Goal: Information Seeking & Learning: Learn about a topic

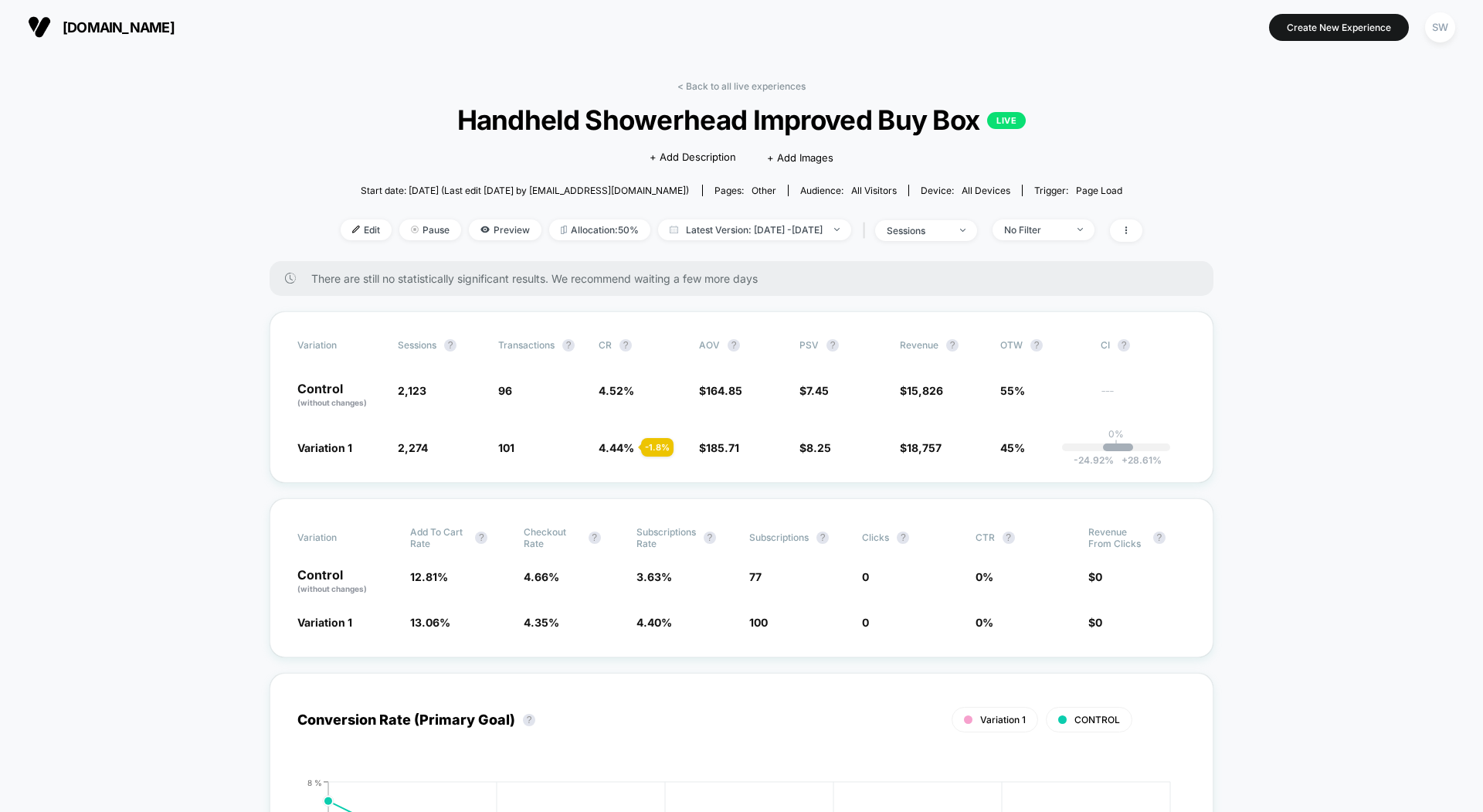
click at [699, 93] on div "< Back to all live experiences Handheld Showerhead Improved Buy Box LIVE Click …" at bounding box center [742, 171] width 802 height 181
click at [712, 83] on link "< Back to all live experiences" at bounding box center [742, 86] width 128 height 11
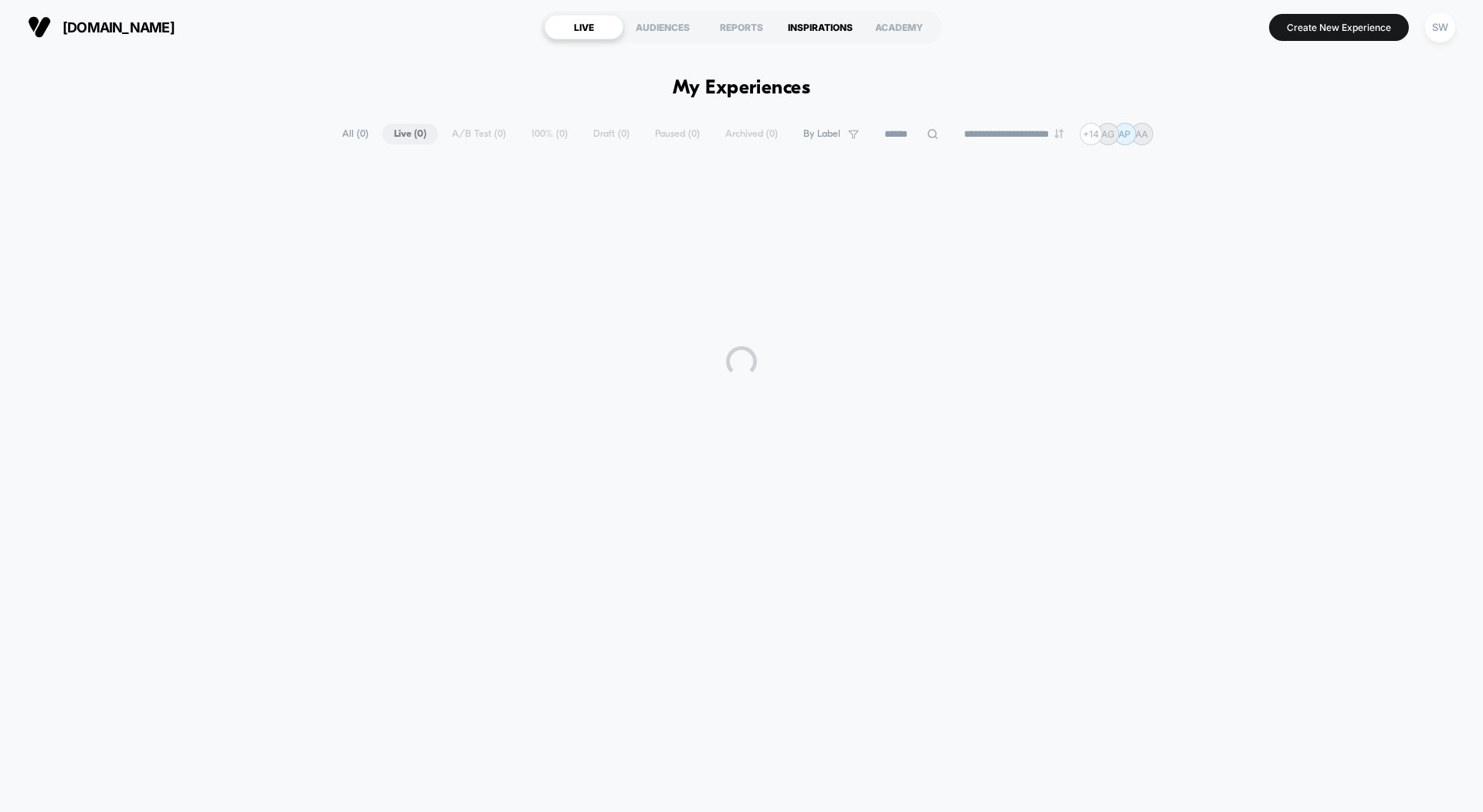
click at [825, 25] on div "INSPIRATIONS" at bounding box center [821, 27] width 79 height 24
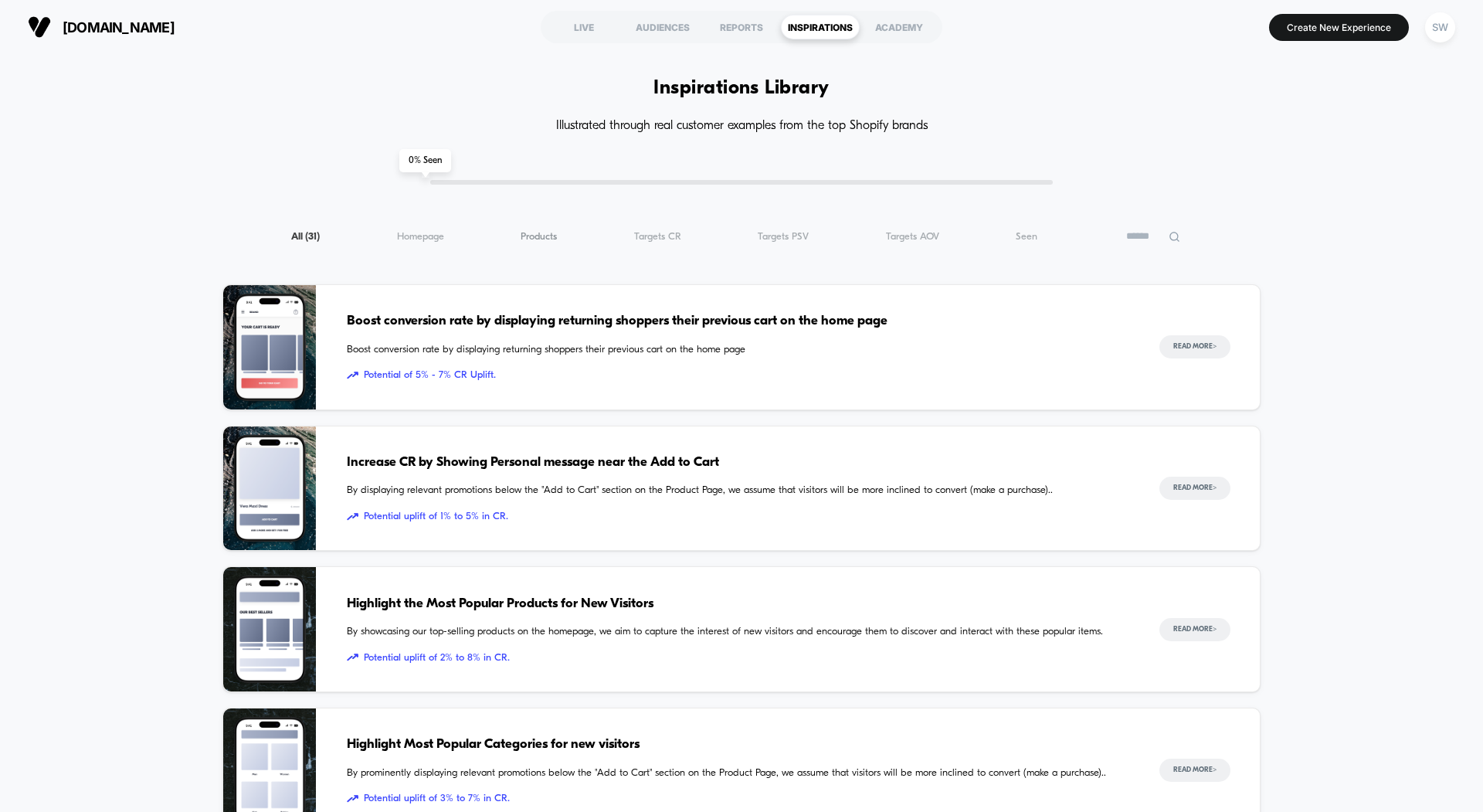
click at [534, 239] on span "Products ( 31 )" at bounding box center [539, 236] width 37 height 11
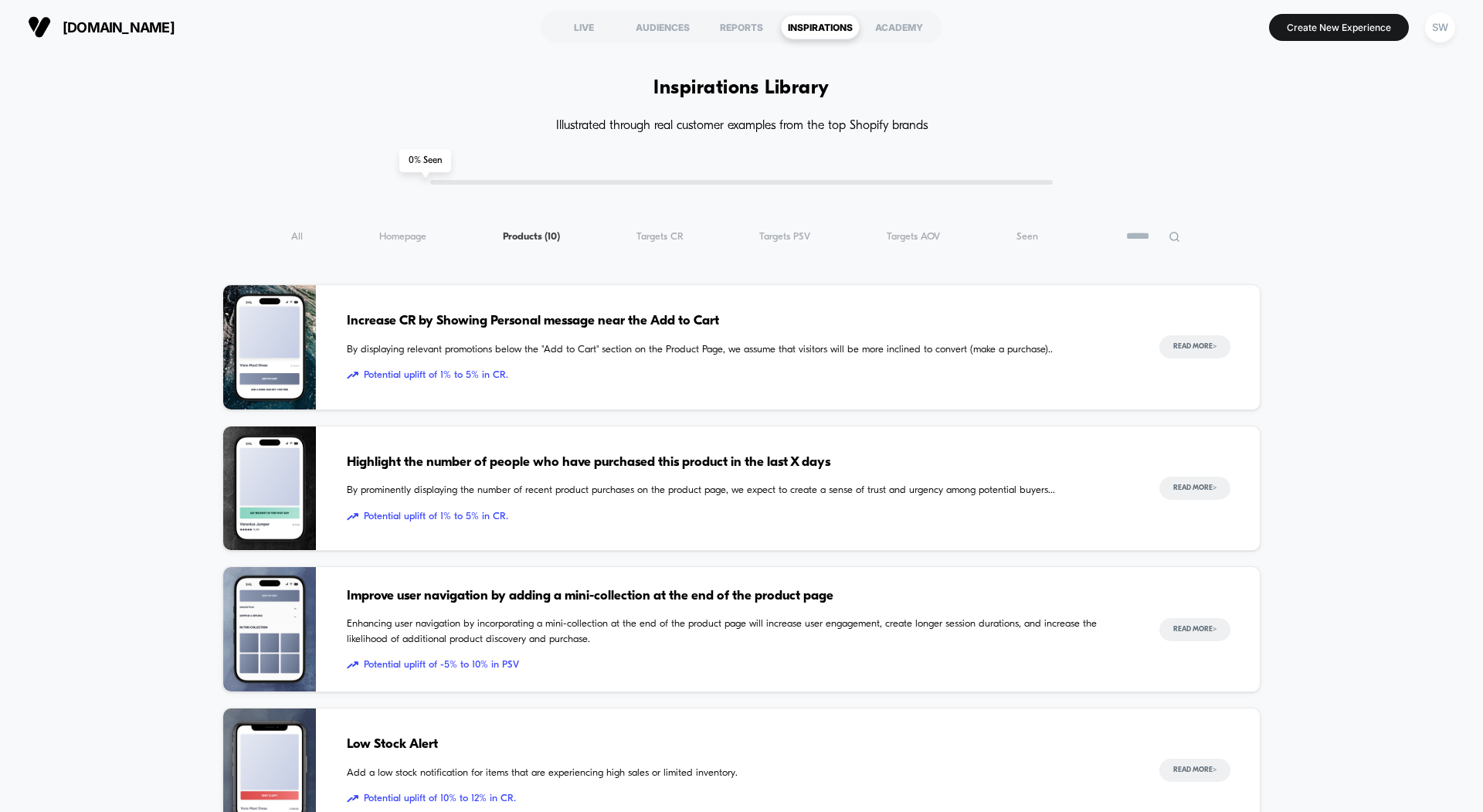
scroll to position [19, 0]
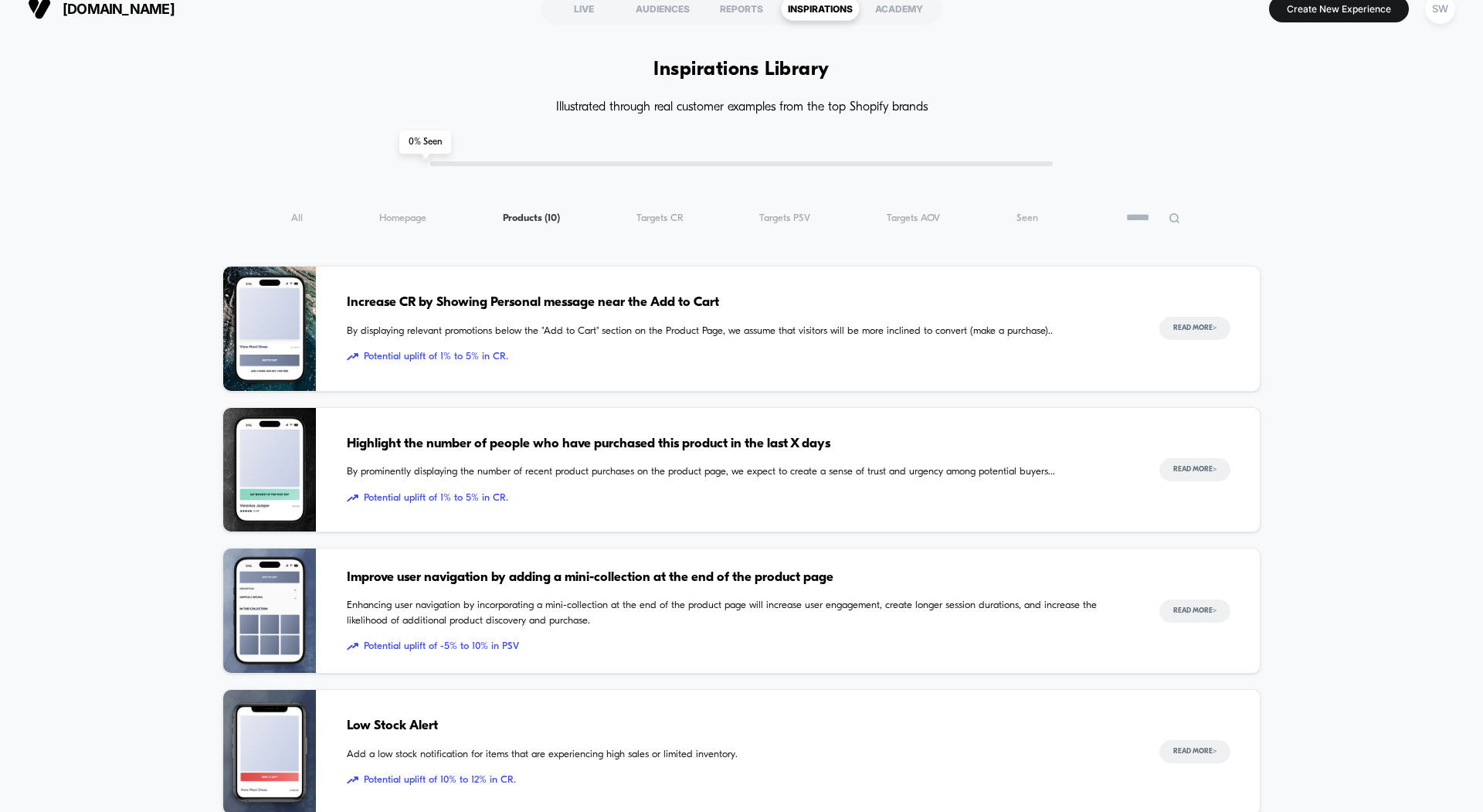
drag, startPoint x: 436, startPoint y: 162, endPoint x: 546, endPoint y: 162, distance: 110.0
click at [546, 162] on div "0 % Seen" at bounding box center [742, 163] width 623 height 5
drag, startPoint x: 437, startPoint y: 146, endPoint x: 807, endPoint y: 145, distance: 370.0
click at [675, 165] on div "0 % Seen" at bounding box center [742, 163] width 623 height 5
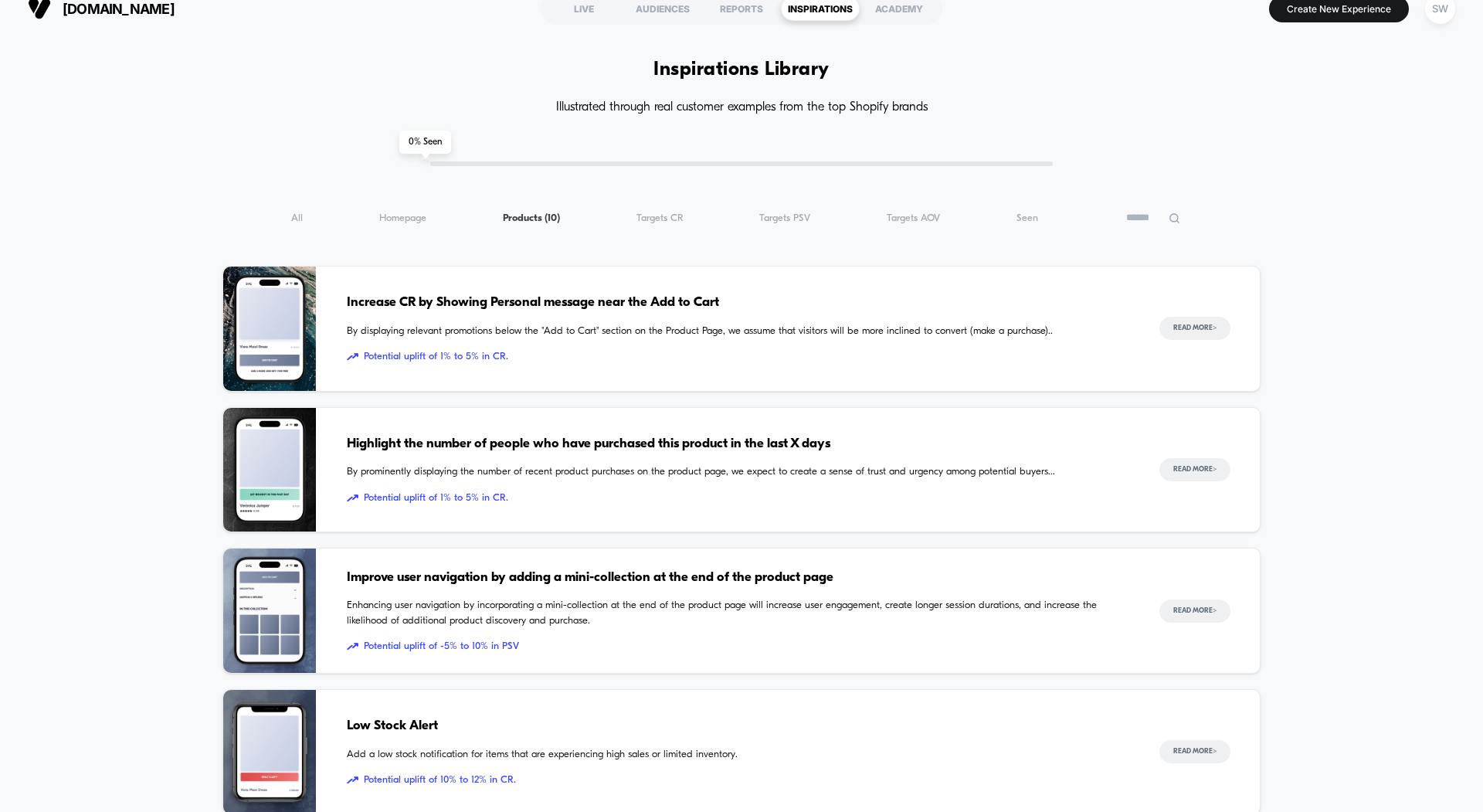
click at [662, 165] on div "0 % Seen" at bounding box center [742, 163] width 623 height 5
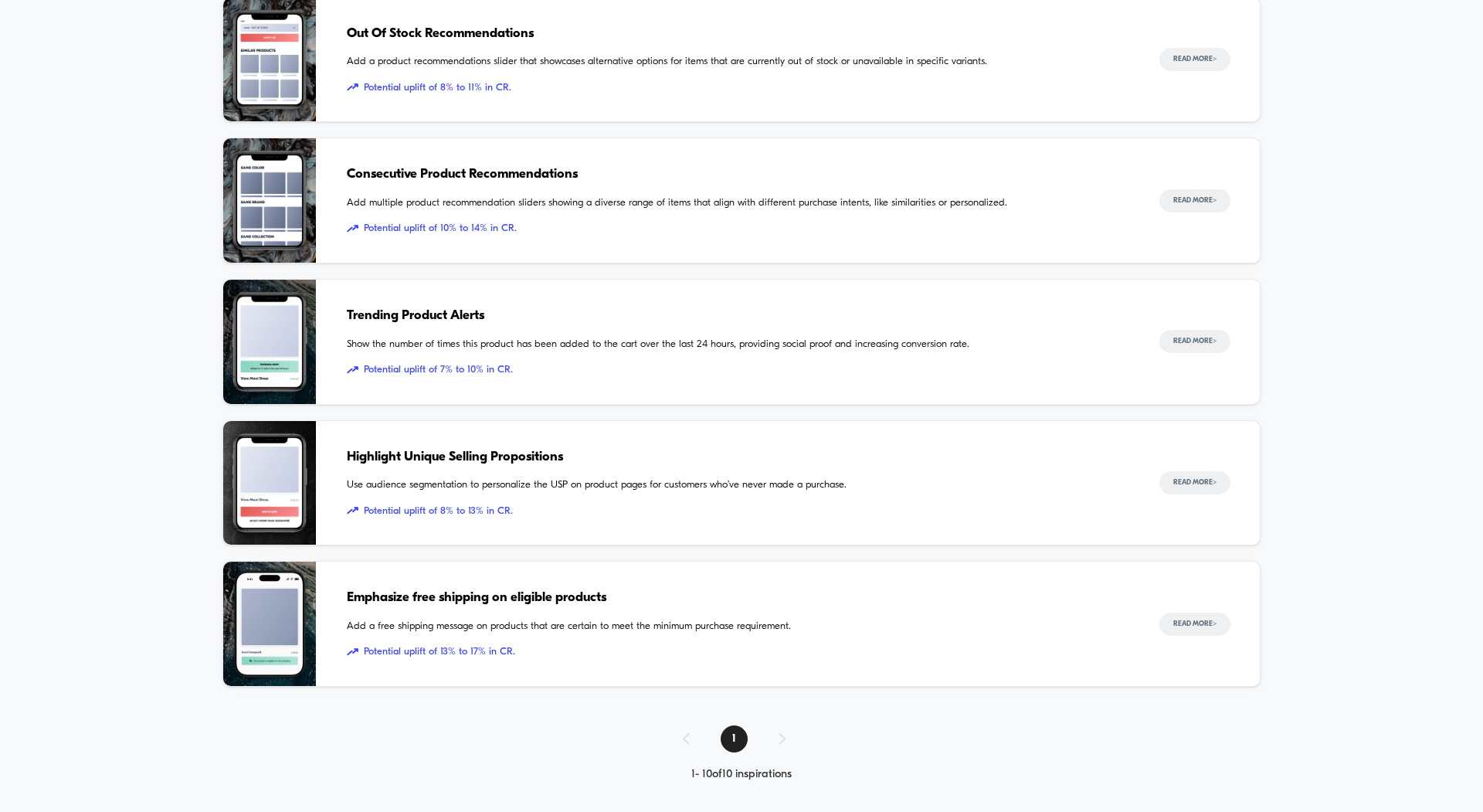
scroll to position [997, 0]
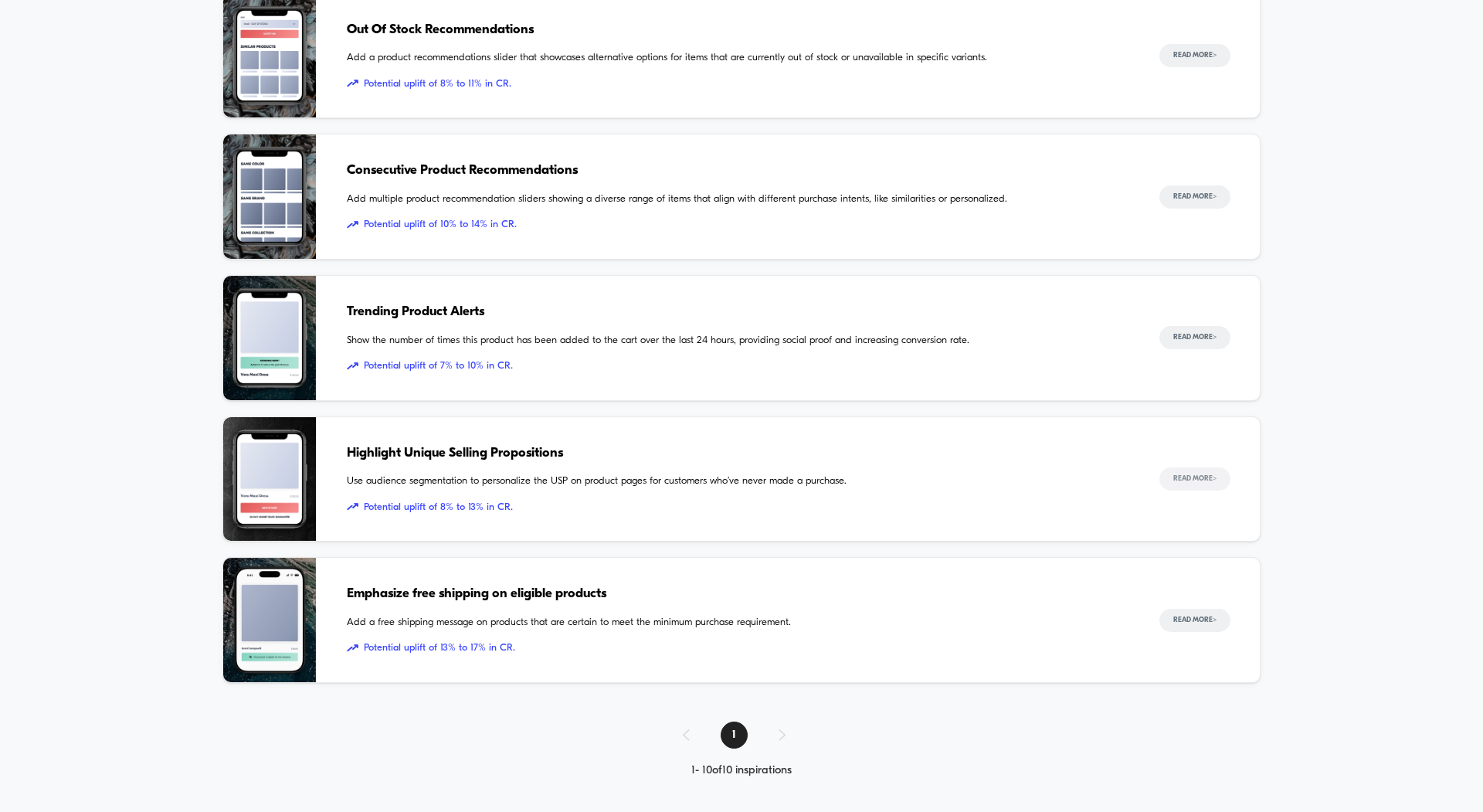
click at [1179, 474] on button "Read More >" at bounding box center [1195, 479] width 71 height 24
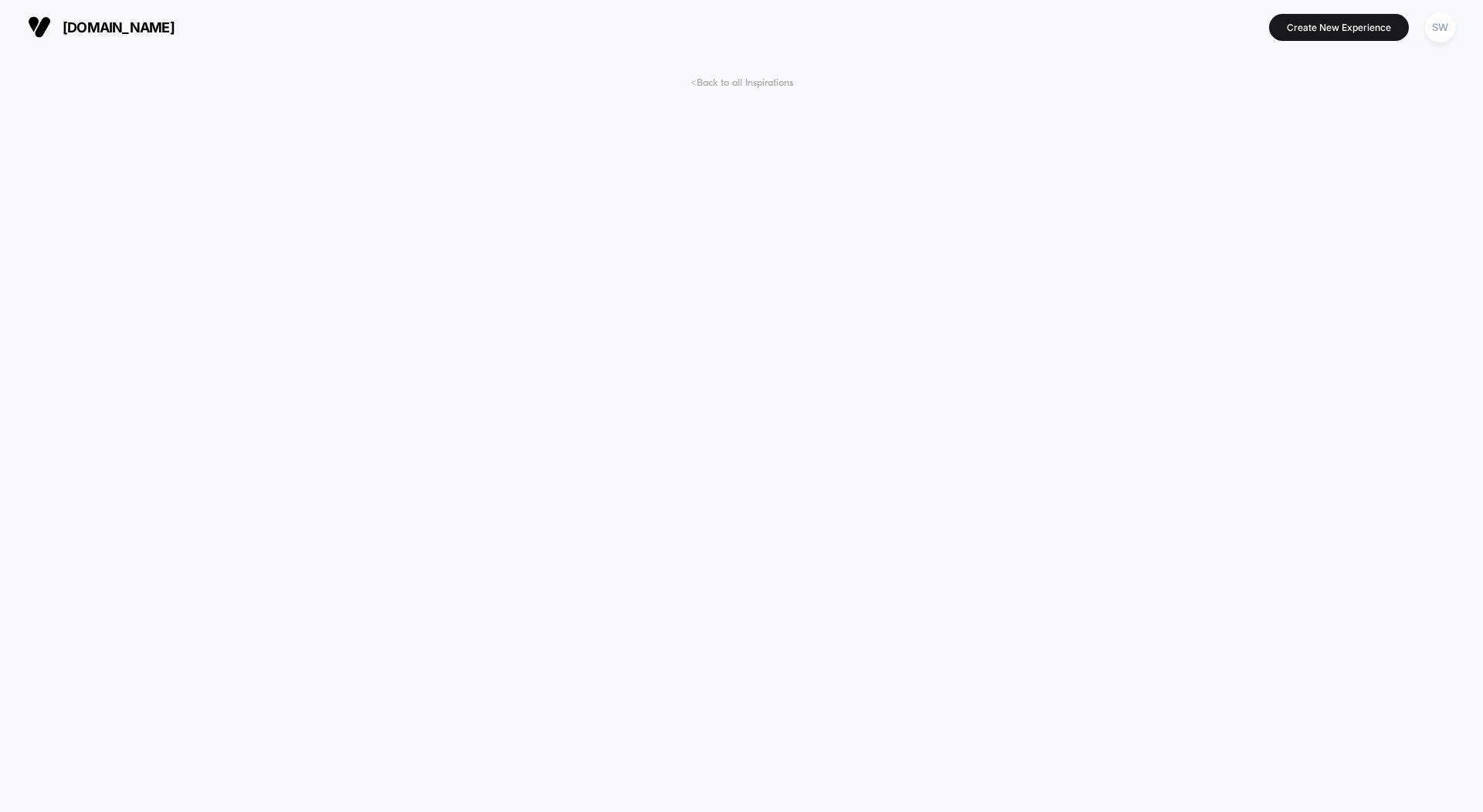
click at [745, 80] on span "< Back to all Inspirations" at bounding box center [742, 83] width 103 height 11
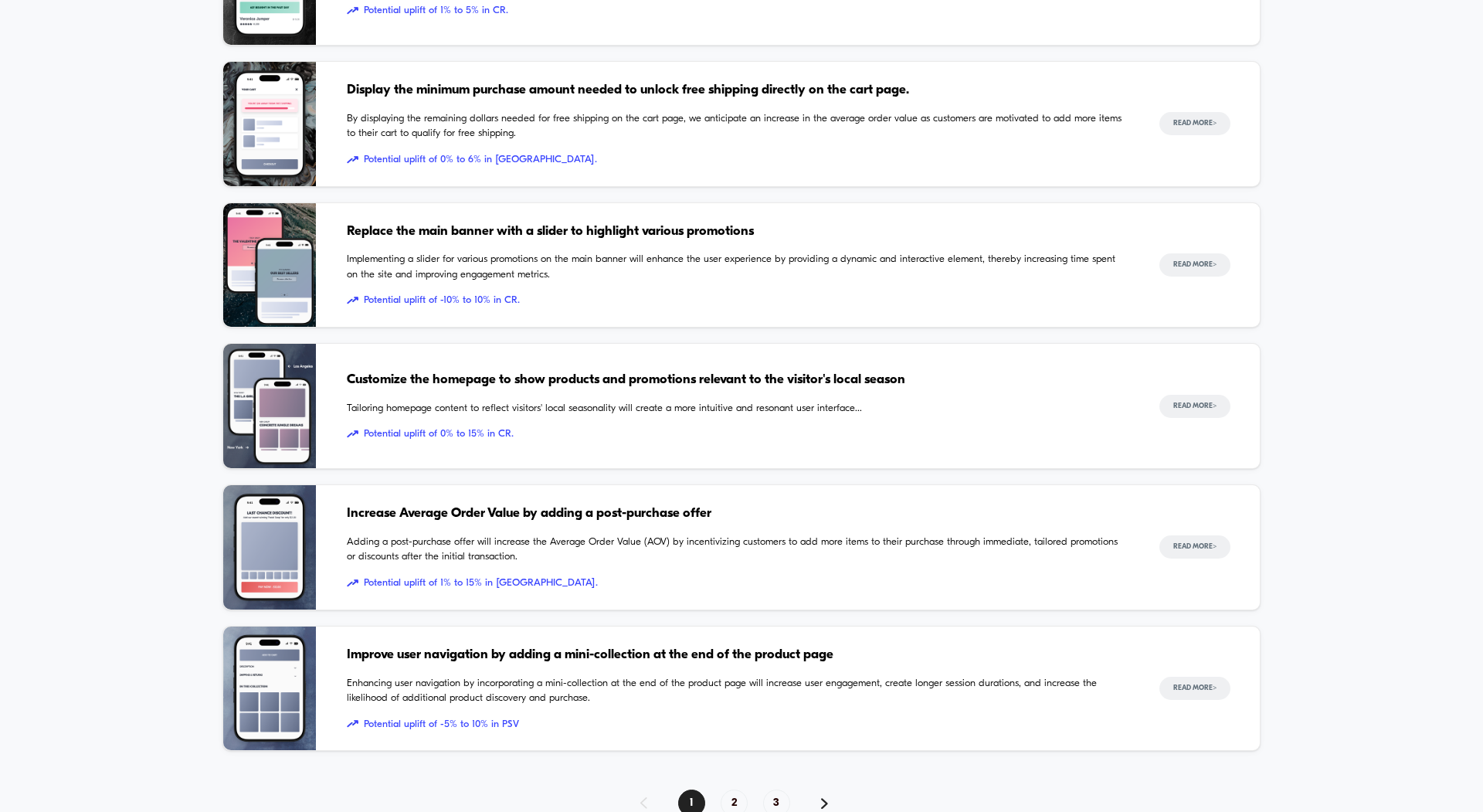
scroll to position [1278, 0]
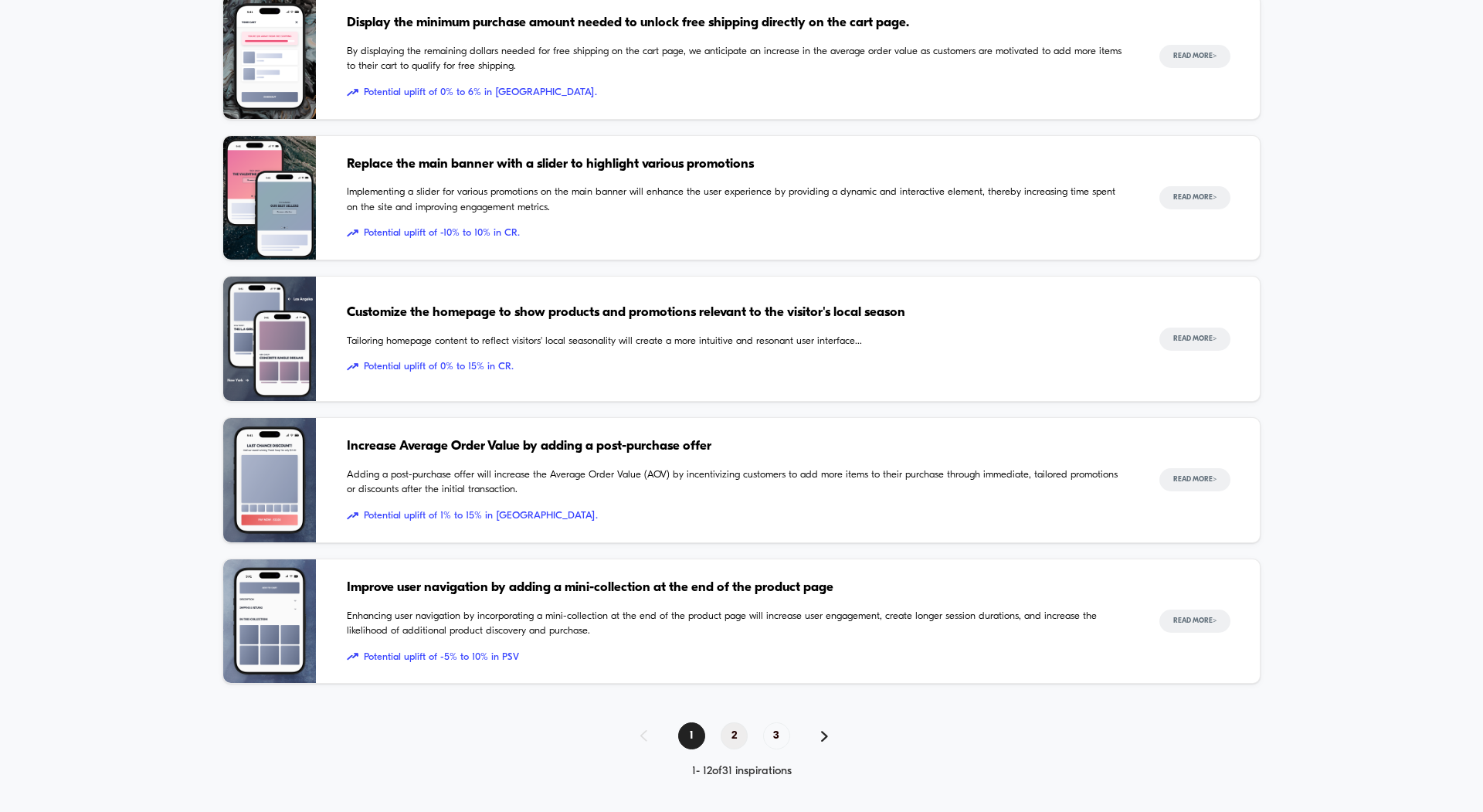
click at [737, 735] on span "2" at bounding box center [734, 736] width 27 height 27
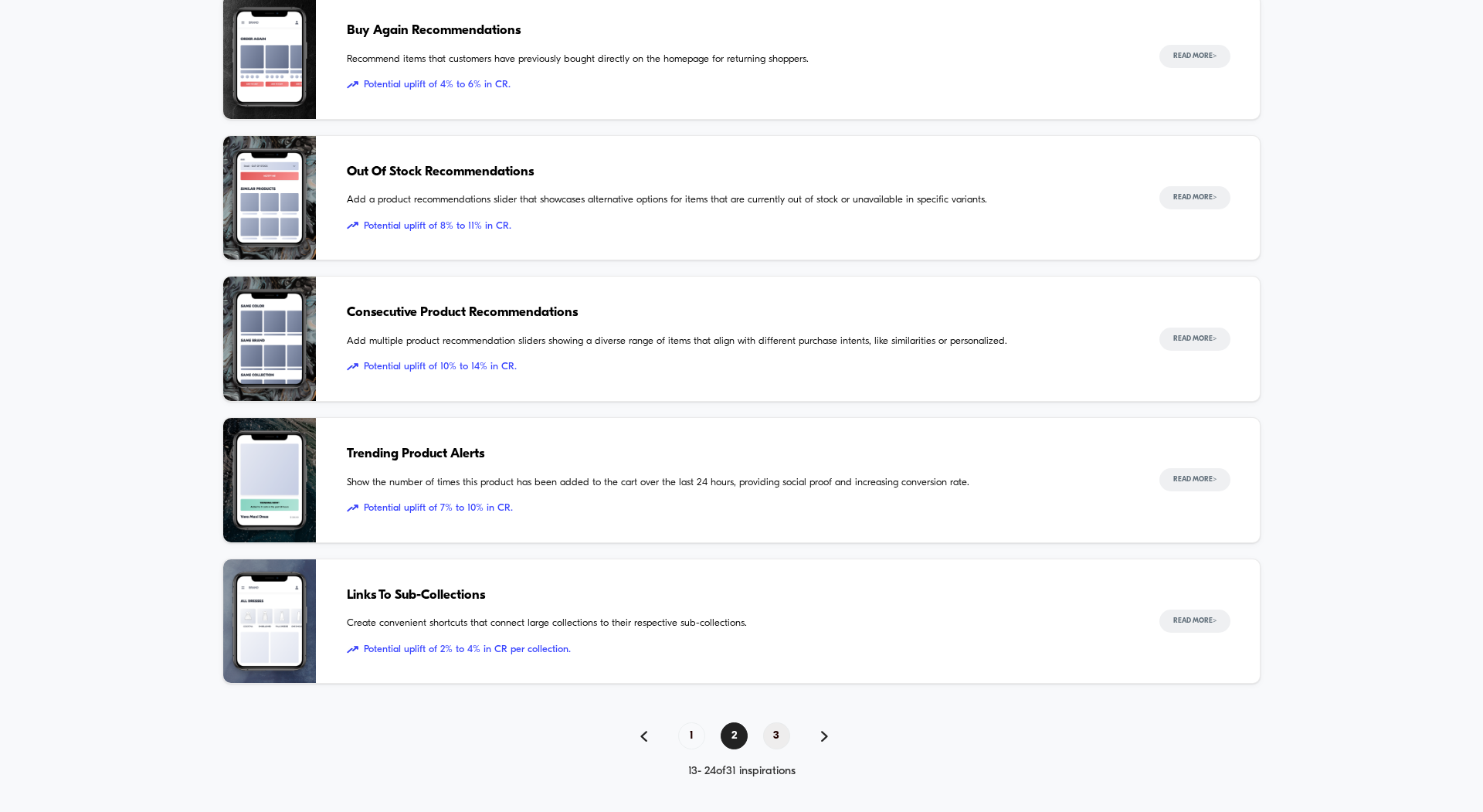
click at [774, 725] on span "3" at bounding box center [776, 736] width 27 height 27
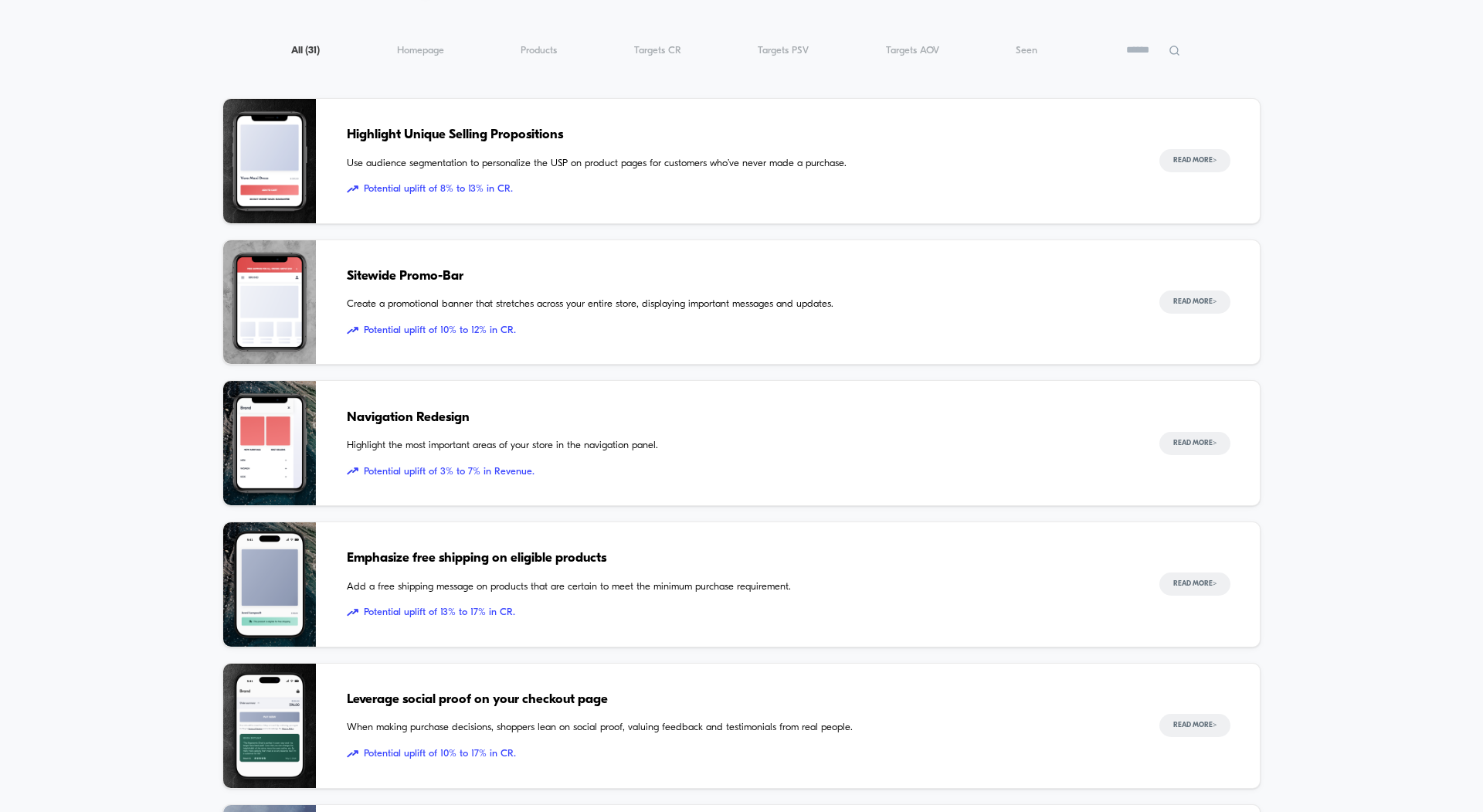
scroll to position [0, 0]
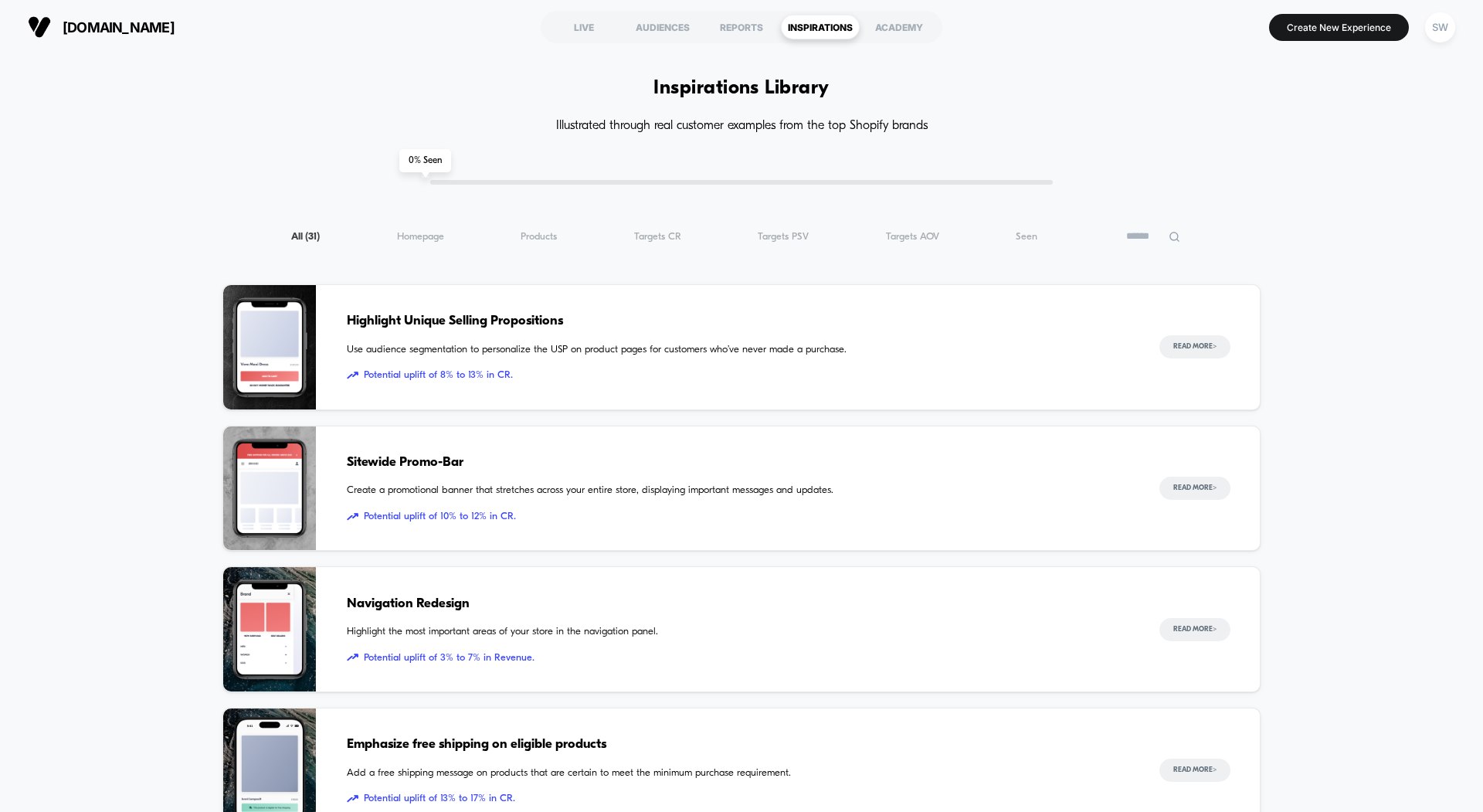
click at [816, 33] on div "INSPIRATIONS" at bounding box center [821, 27] width 79 height 24
click at [305, 241] on span "( 31 )" at bounding box center [313, 236] width 15 height 10
click at [540, 239] on span "Products ( 31 )" at bounding box center [539, 236] width 37 height 11
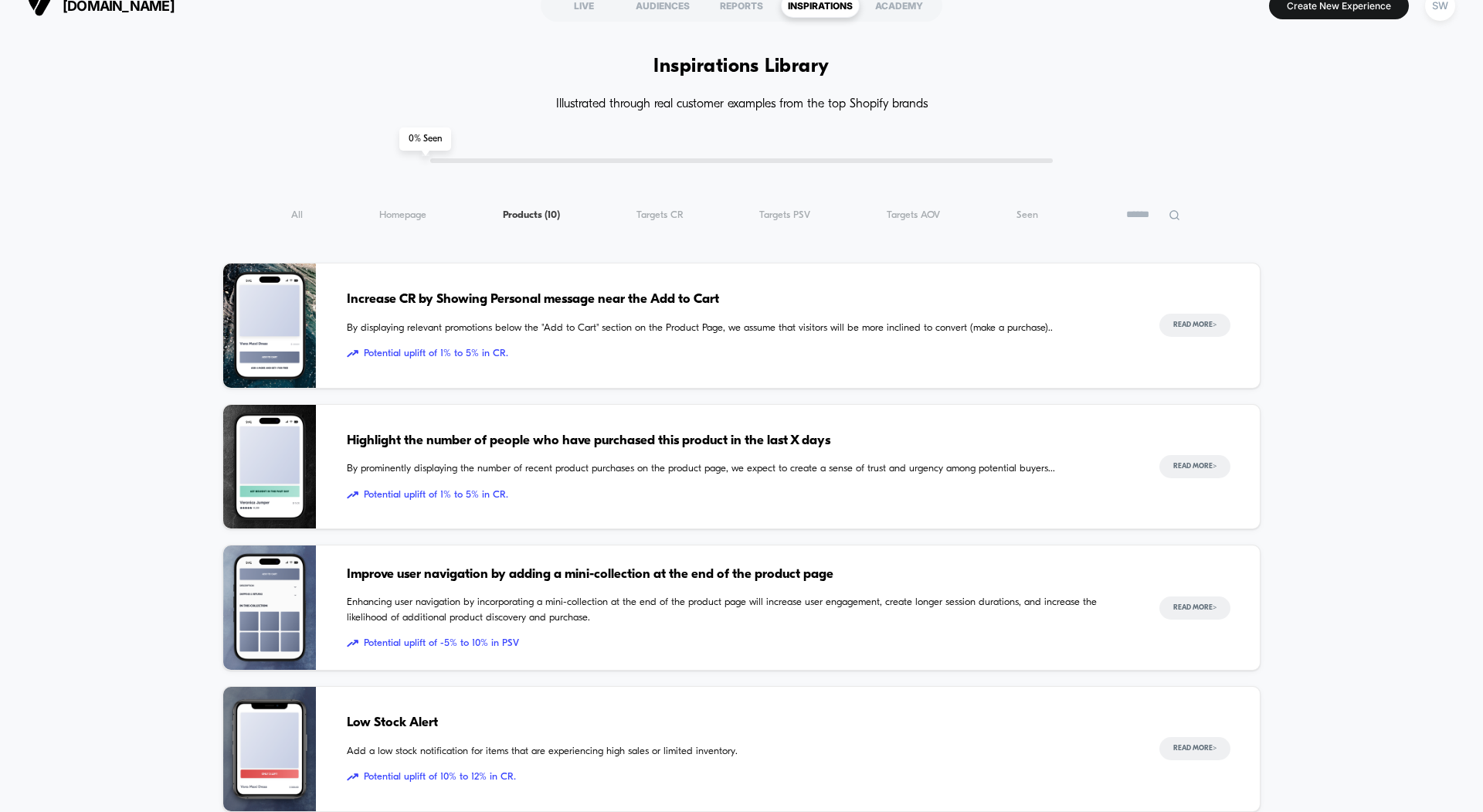
scroll to position [24, 0]
click at [668, 217] on span "Targets CR ( 10 )" at bounding box center [660, 214] width 47 height 11
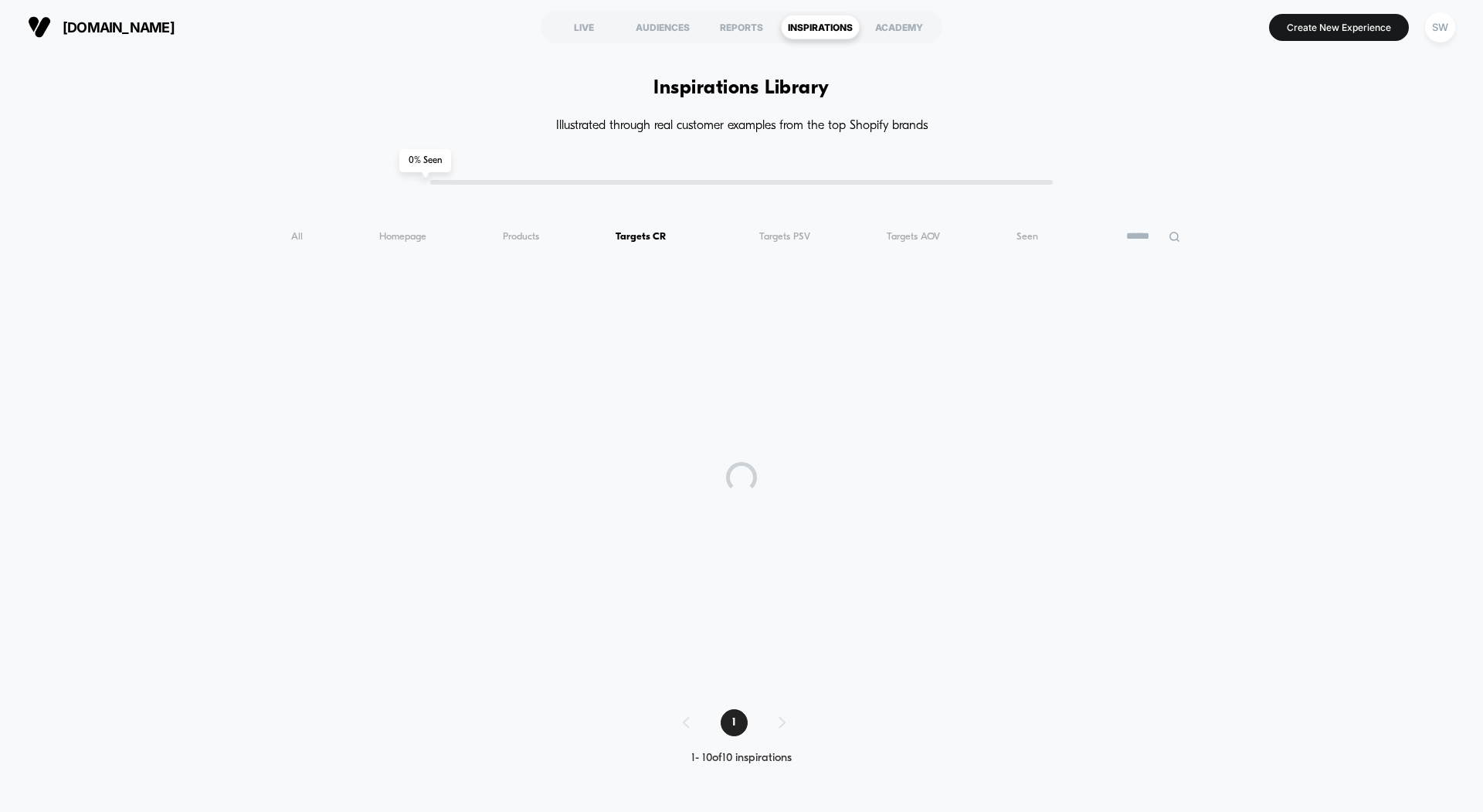
scroll to position [0, 0]
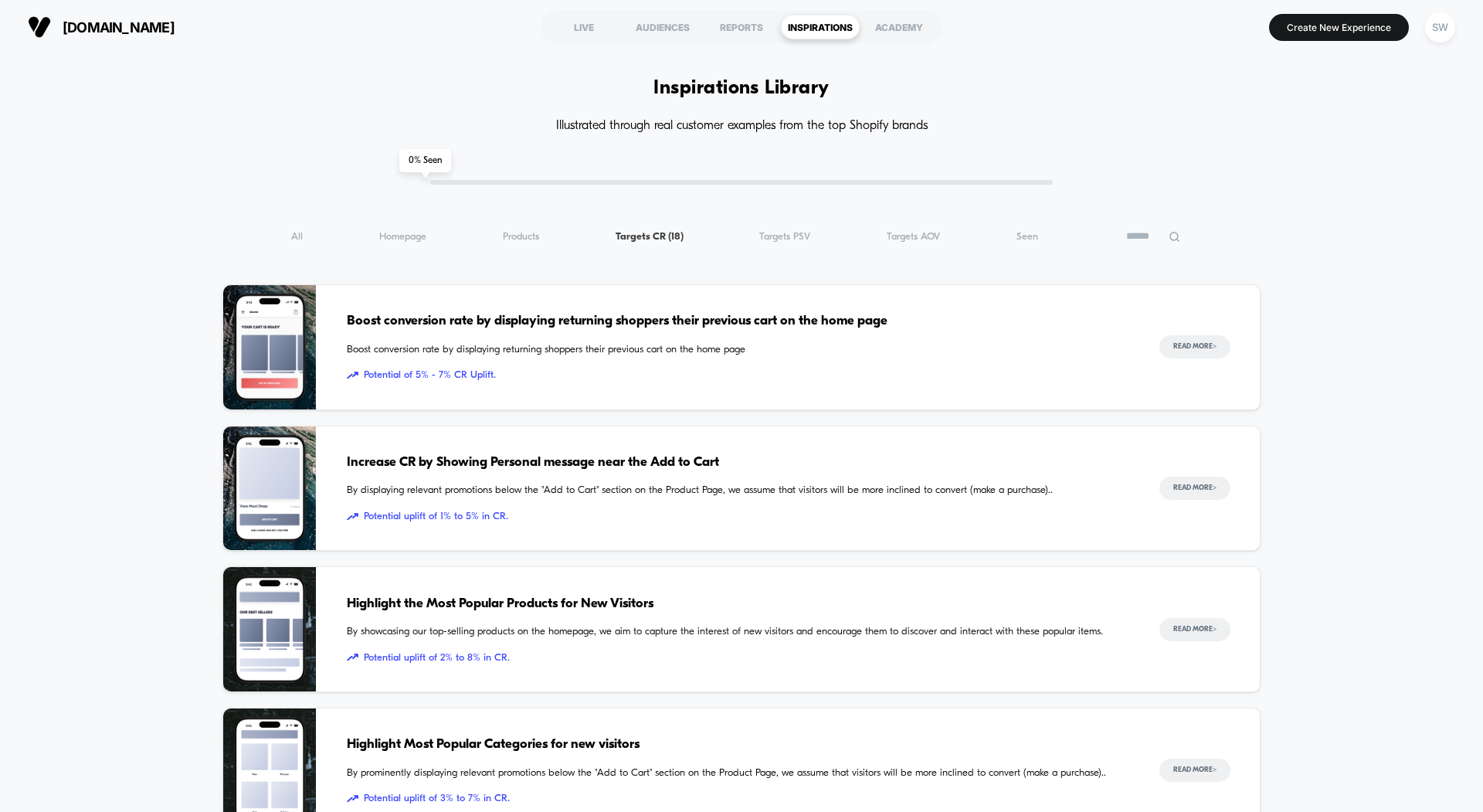
click at [523, 237] on span "Products ( 18 )" at bounding box center [521, 236] width 37 height 11
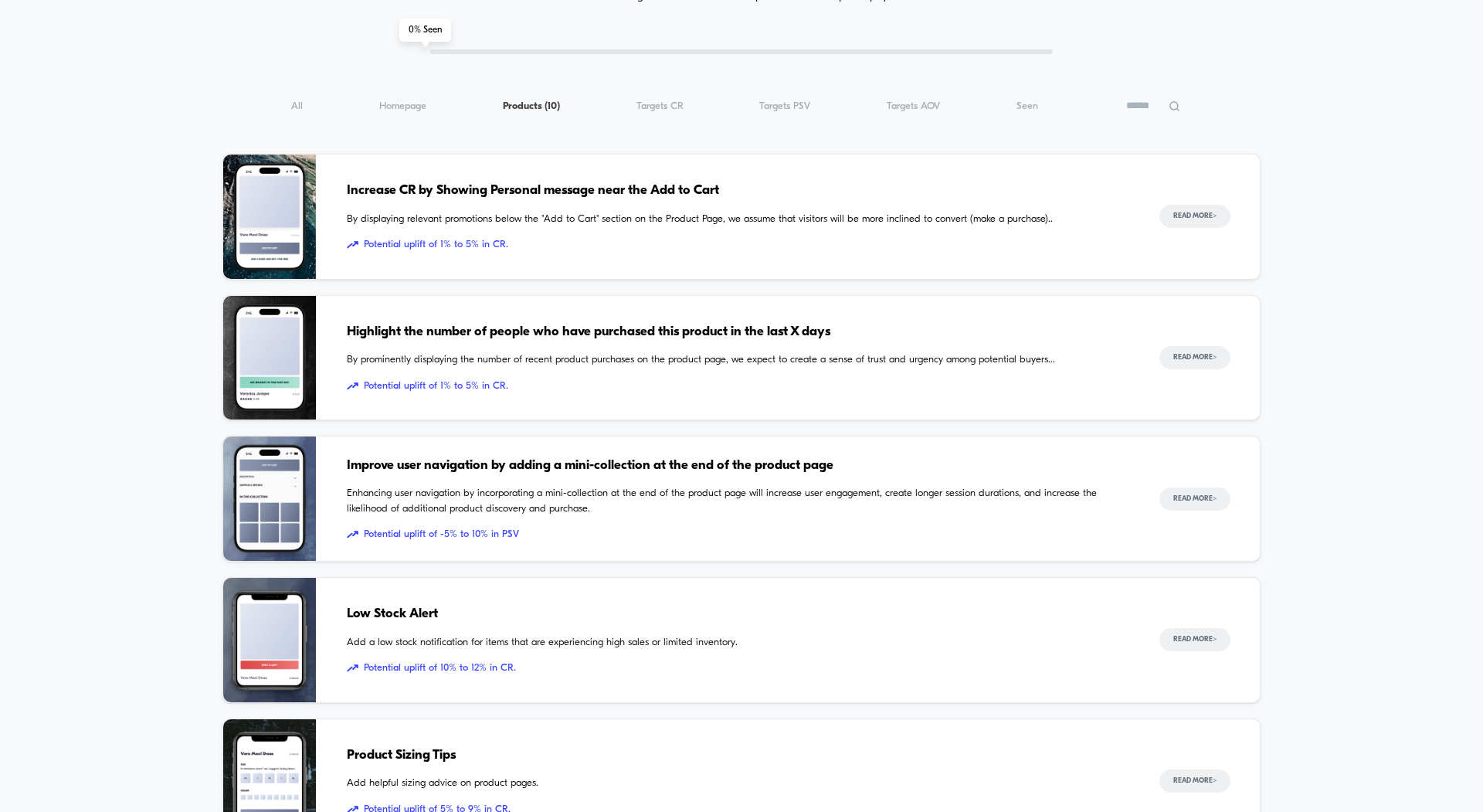
scroll to position [8, 0]
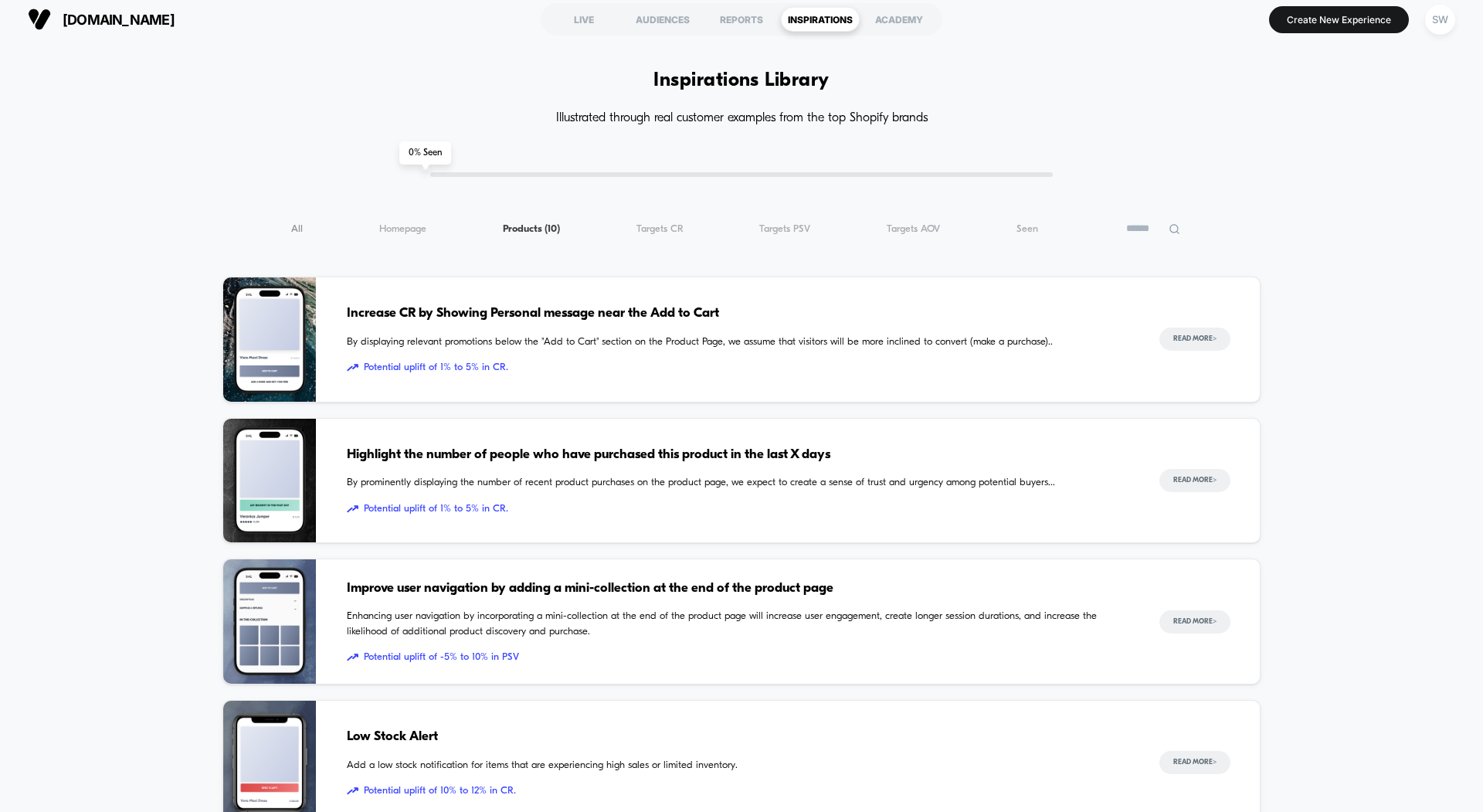
click at [300, 231] on span "All ( 10 )" at bounding box center [297, 229] width 11 height 11
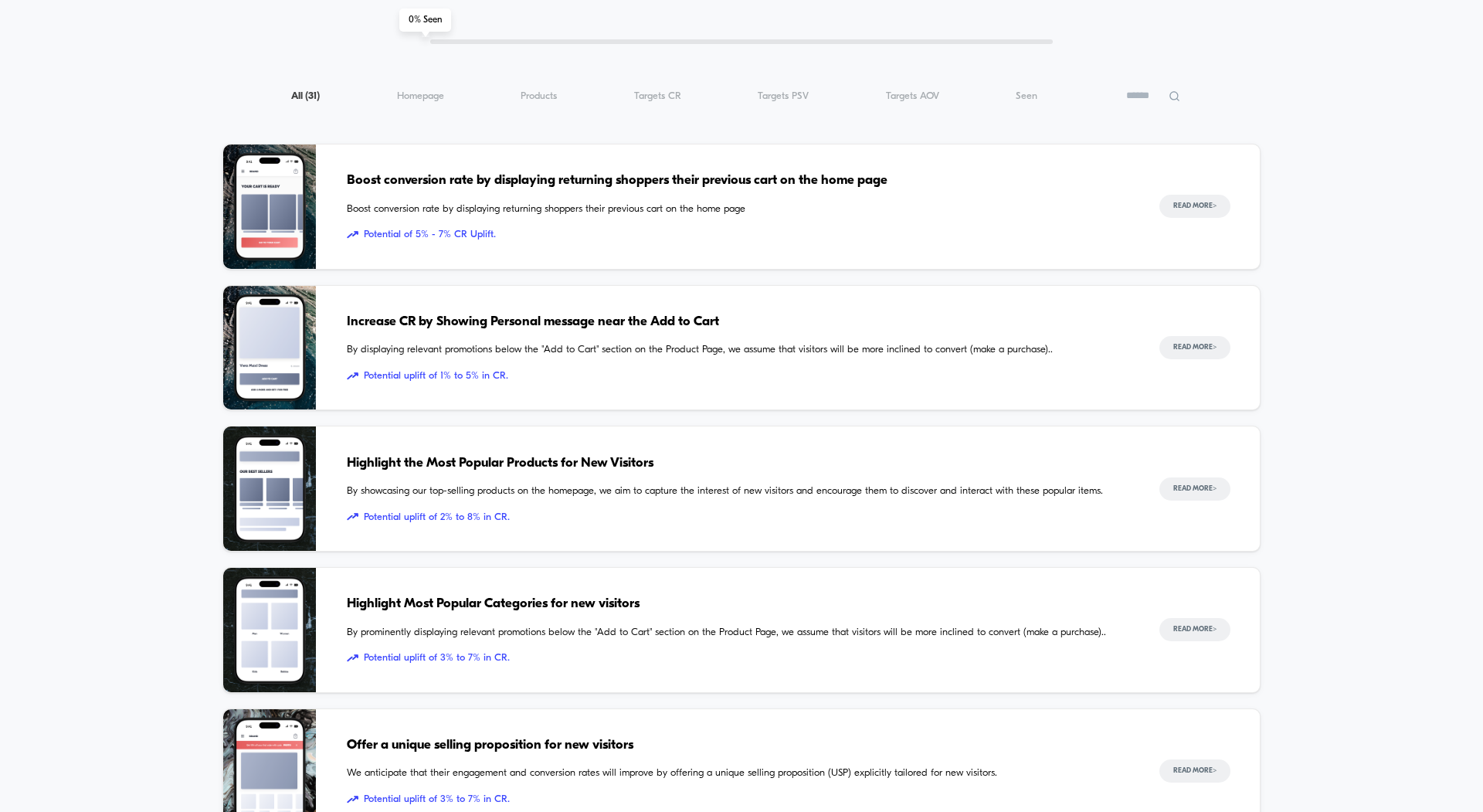
scroll to position [0, 0]
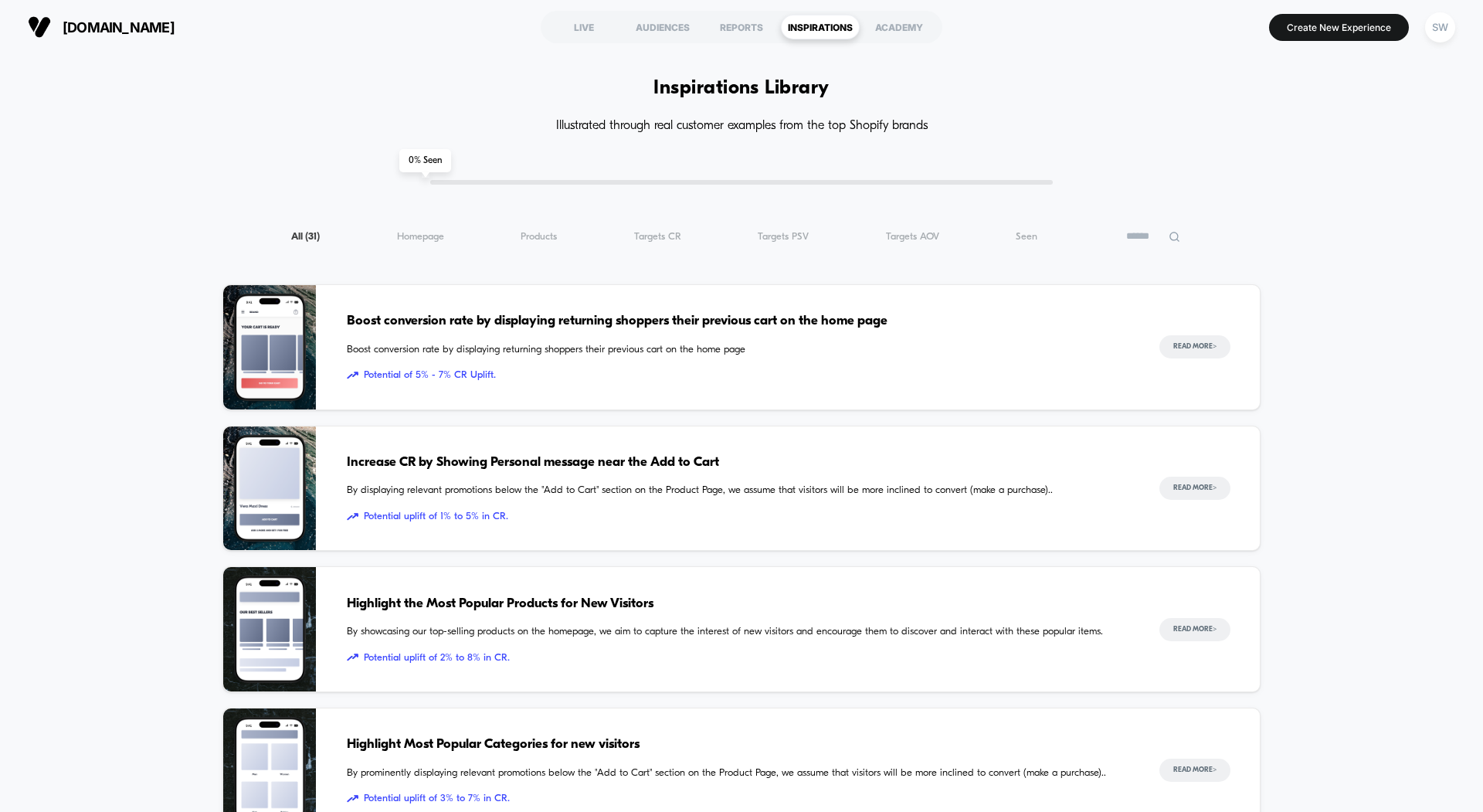
click at [443, 182] on div "0 % Seen" at bounding box center [742, 182] width 623 height 5
click at [447, 182] on div "0 % Seen" at bounding box center [742, 182] width 623 height 5
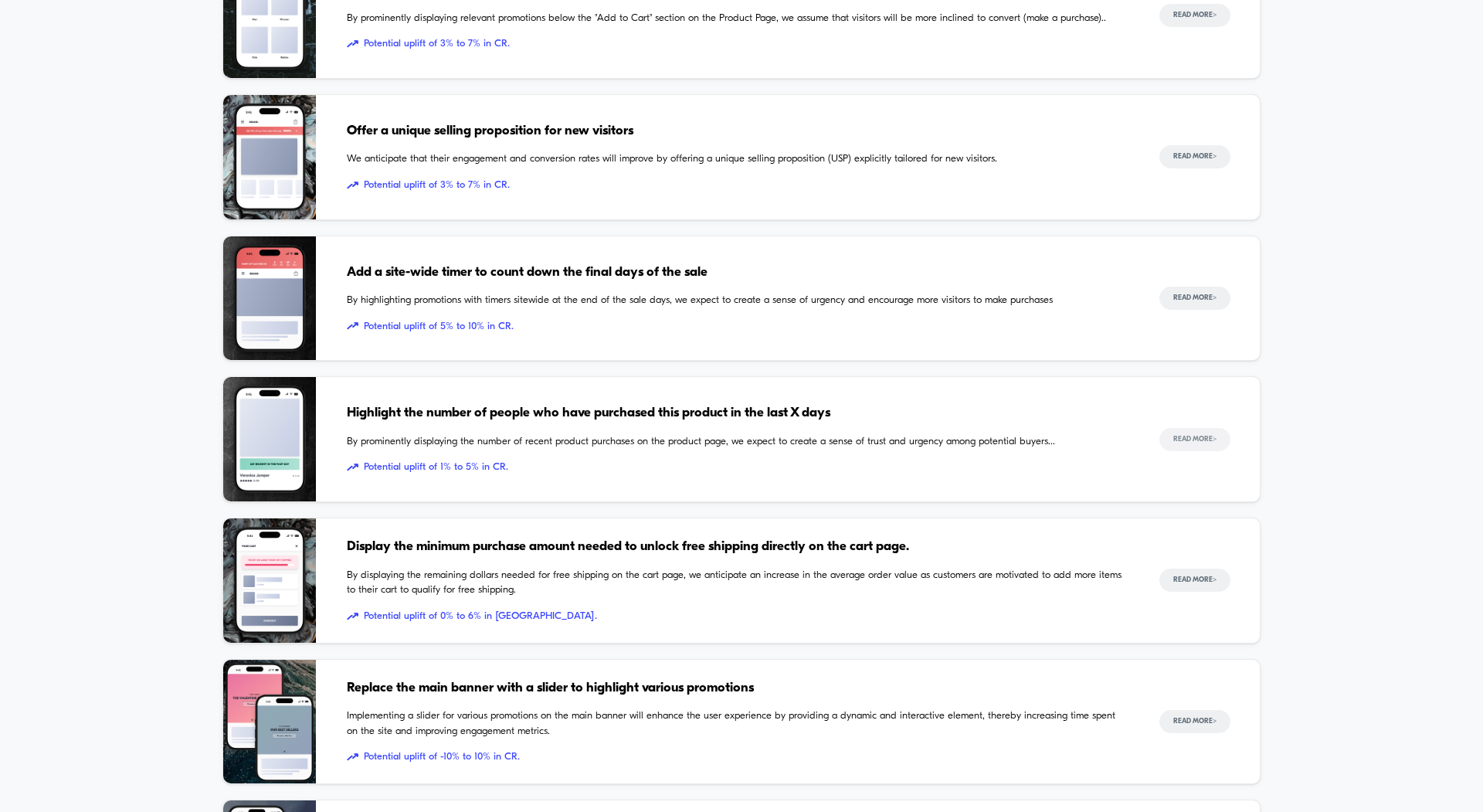
scroll to position [757, 0]
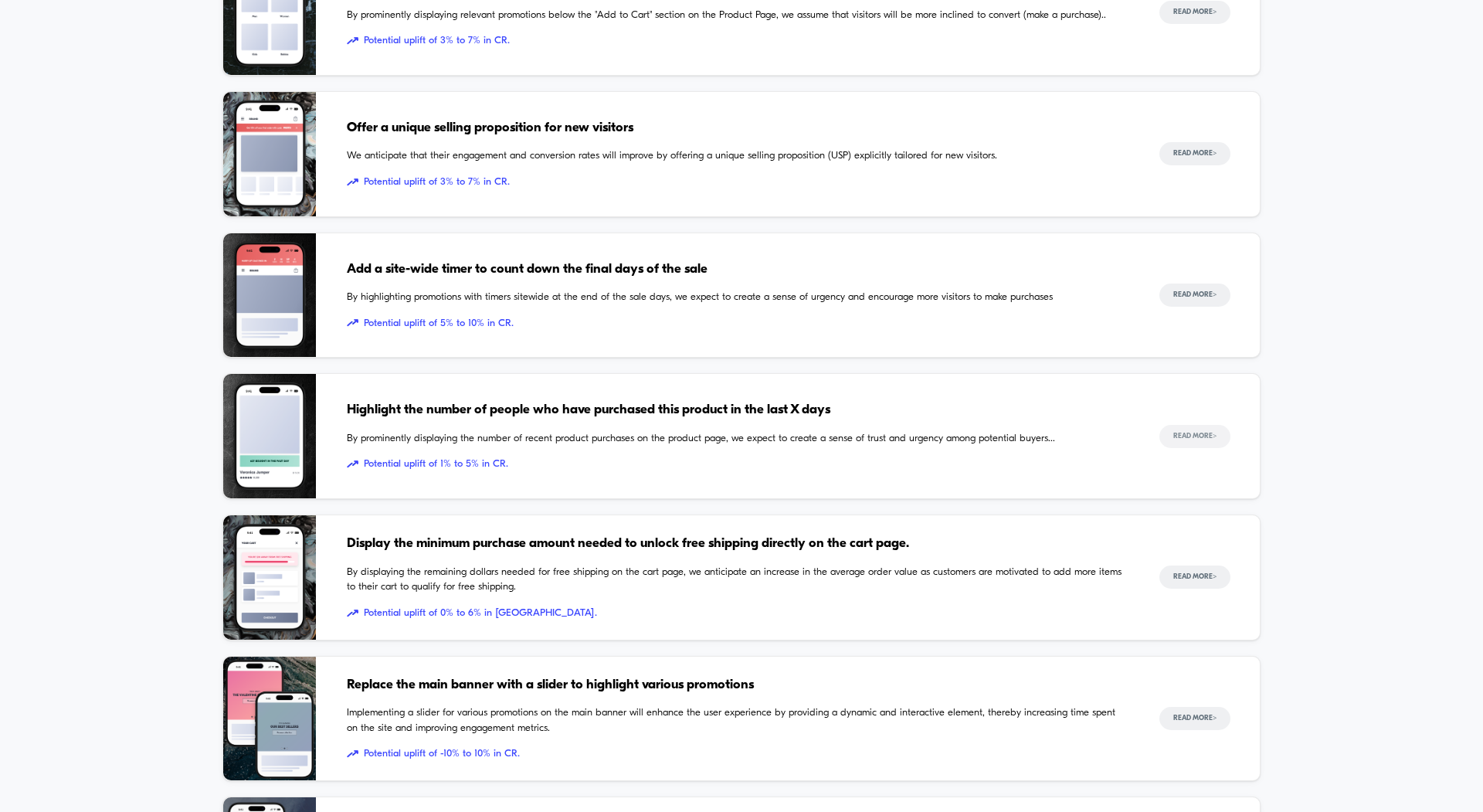
click at [1198, 433] on button "Read More >" at bounding box center [1195, 436] width 71 height 24
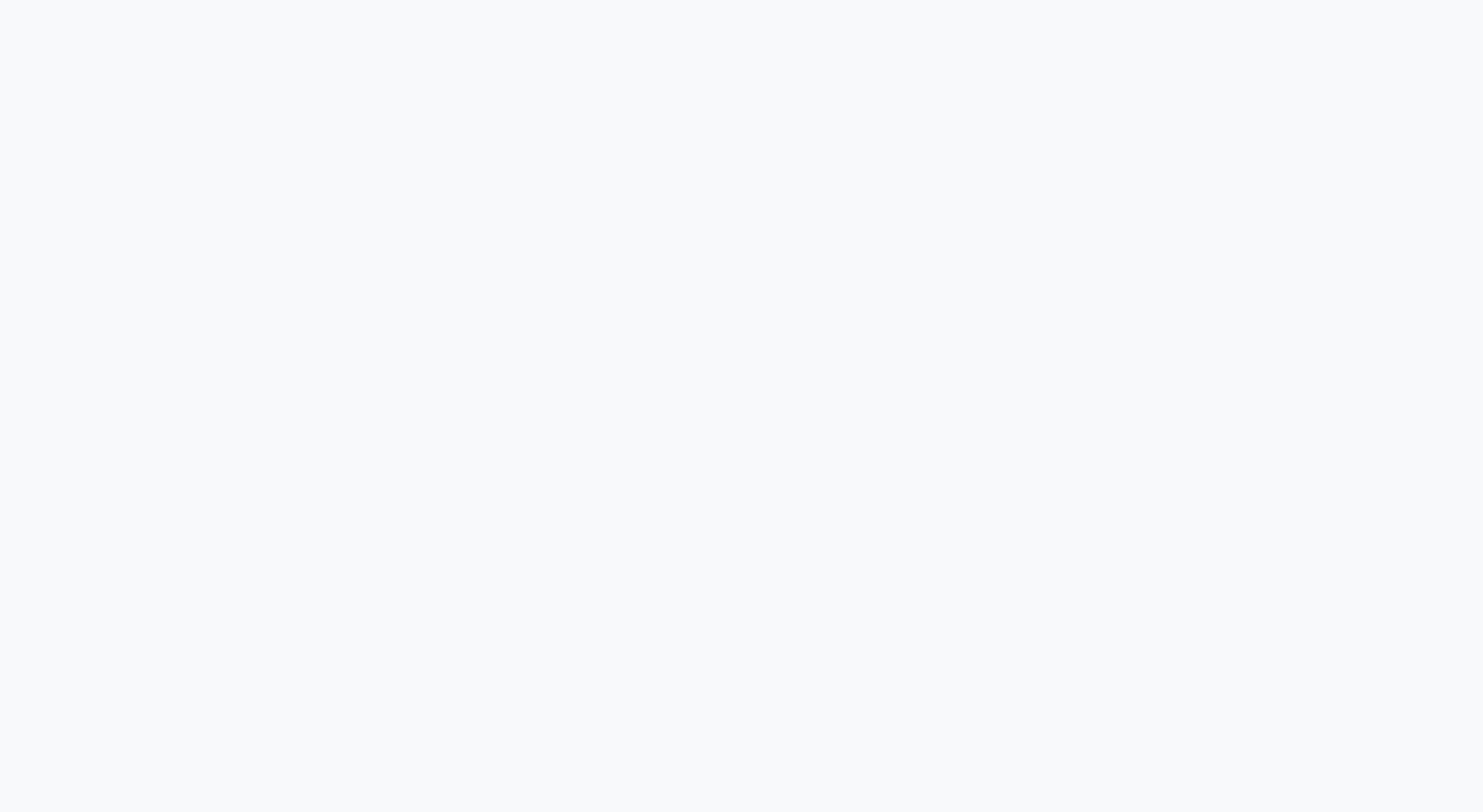
scroll to position [2685, 0]
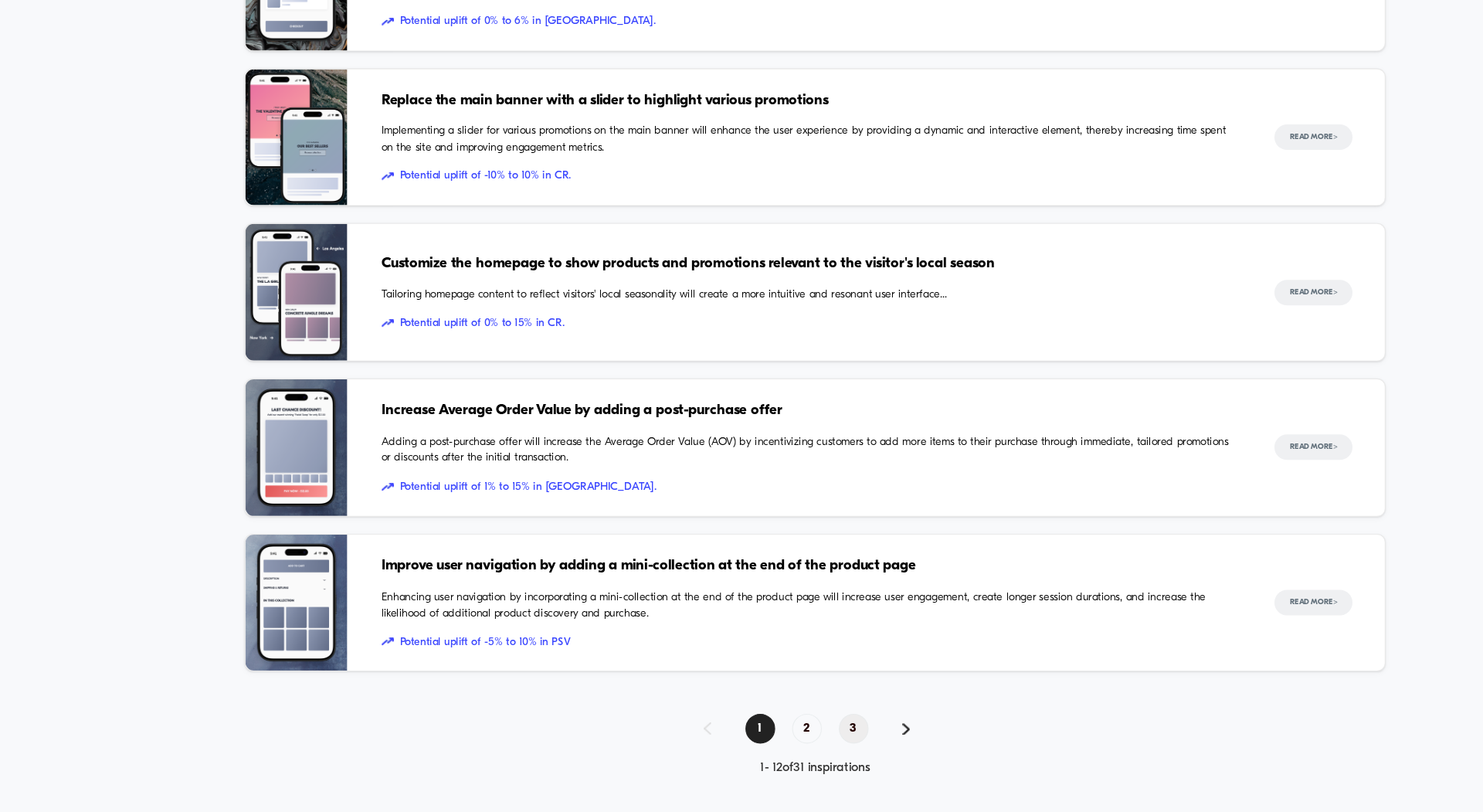
click at [778, 733] on span "3" at bounding box center [776, 736] width 27 height 27
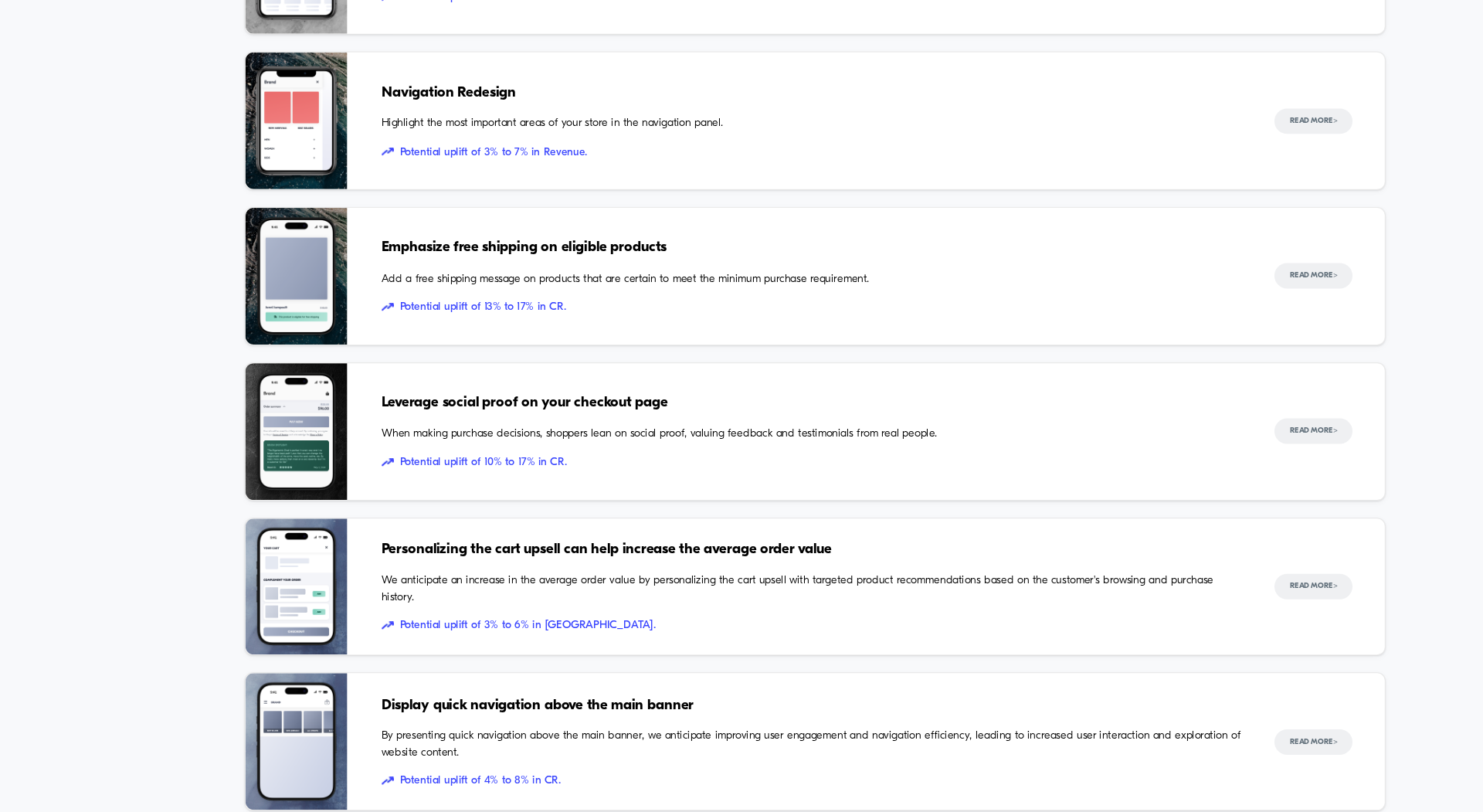
scroll to position [576, 0]
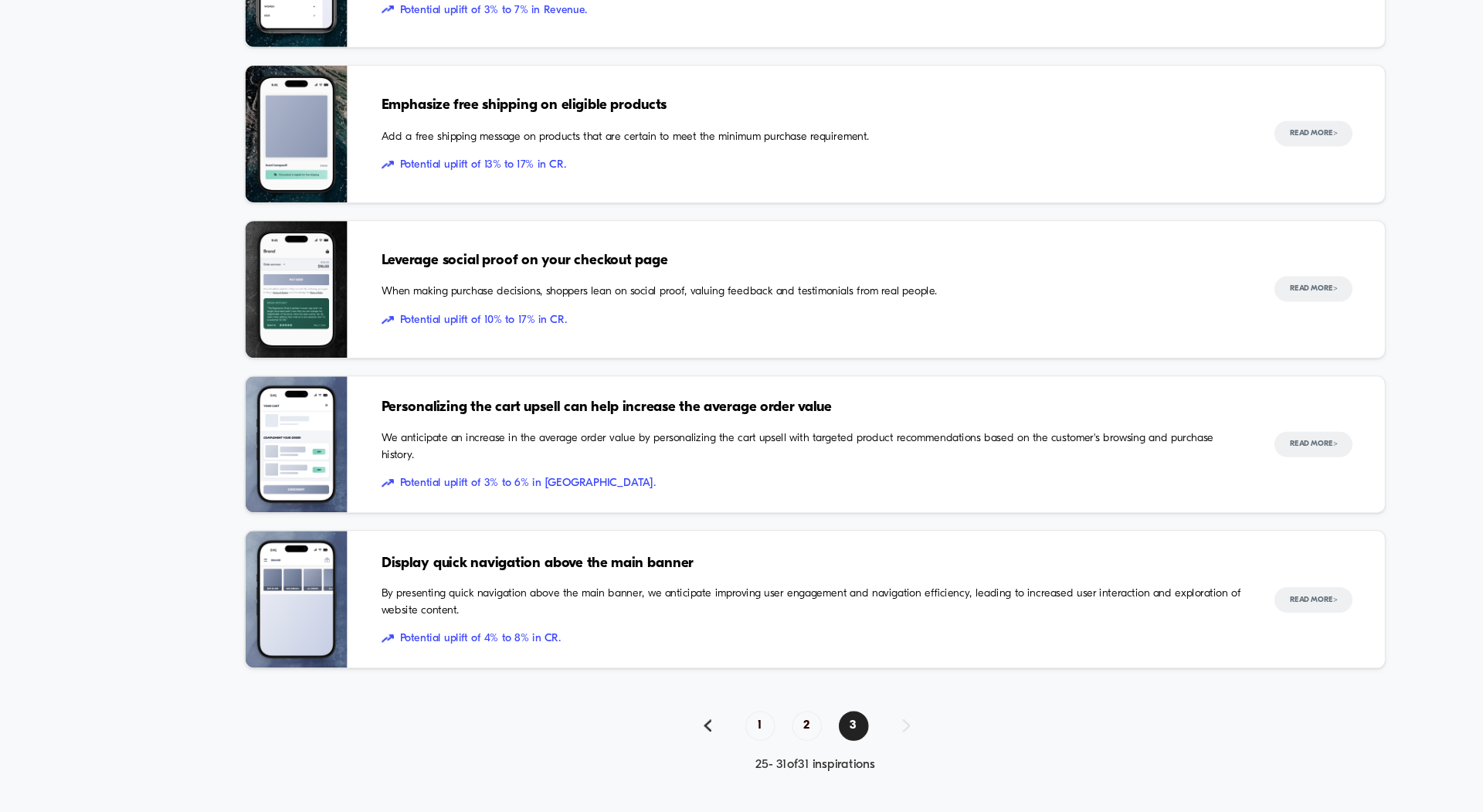
click at [406, 447] on span "Personalizing the cart upsell can help increase the average order value" at bounding box center [738, 444] width 782 height 20
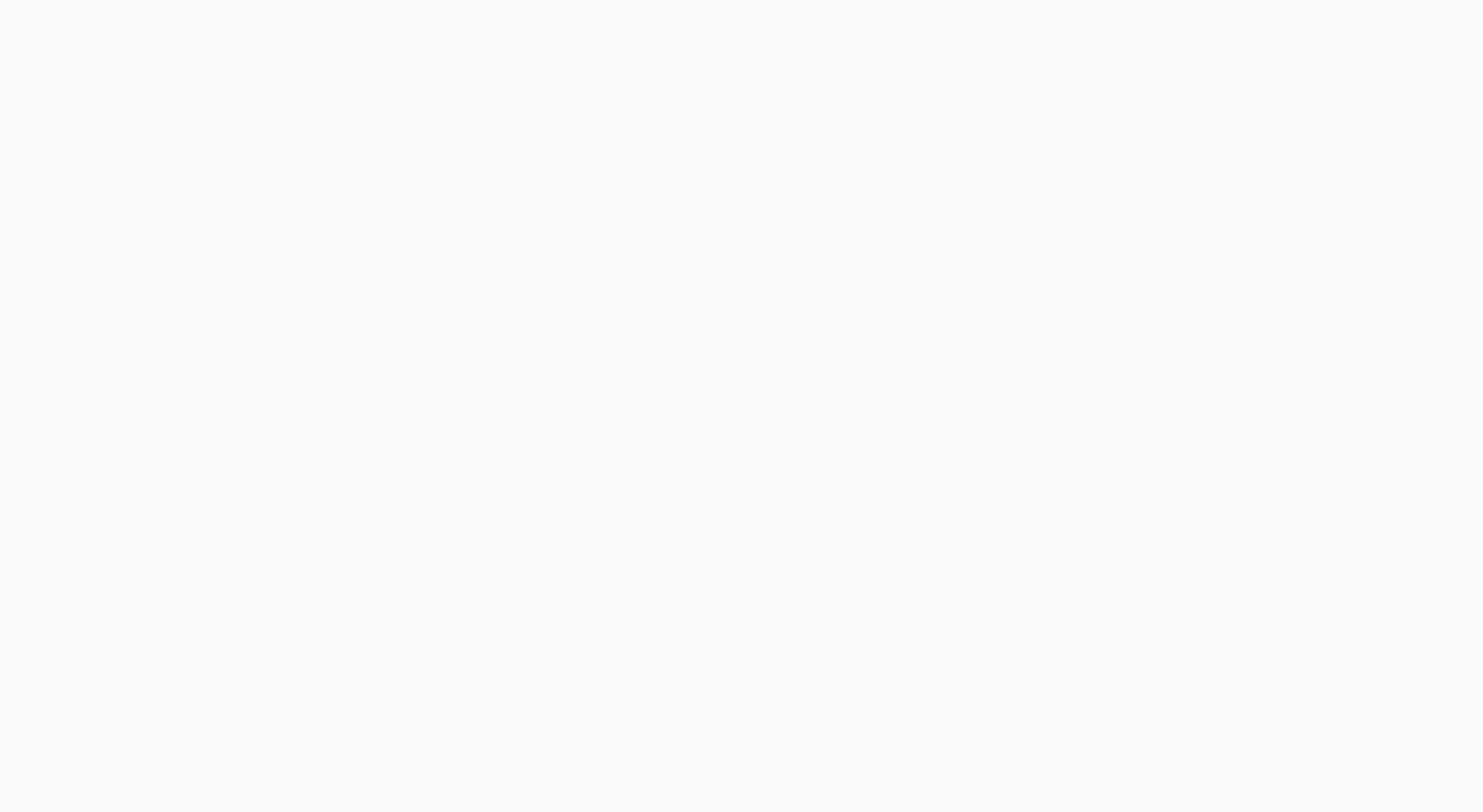
scroll to position [2000, 0]
